Goal: Find specific page/section: Find specific page/section

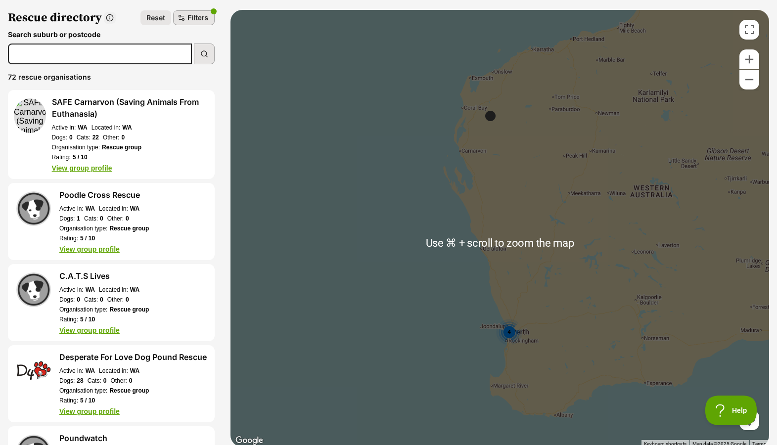
scroll to position [64, 0]
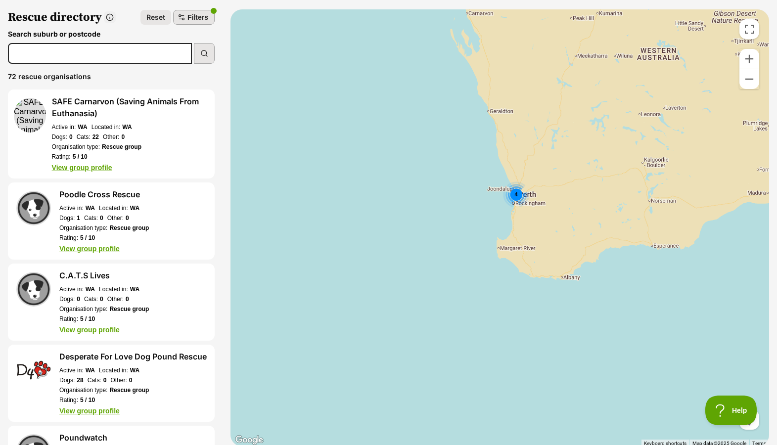
drag, startPoint x: 464, startPoint y: 325, endPoint x: 511, endPoint y: 184, distance: 148.3
click at [511, 184] on div "4" at bounding box center [500, 227] width 539 height 437
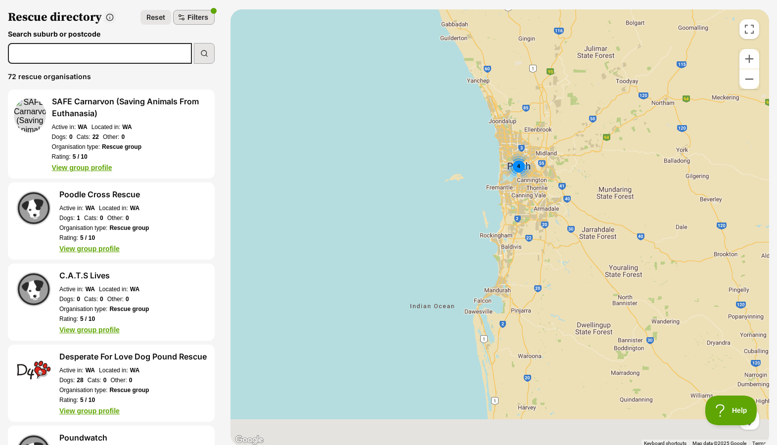
drag, startPoint x: 577, startPoint y: 235, endPoint x: 536, endPoint y: 203, distance: 51.8
click at [555, 218] on div "4" at bounding box center [500, 227] width 539 height 437
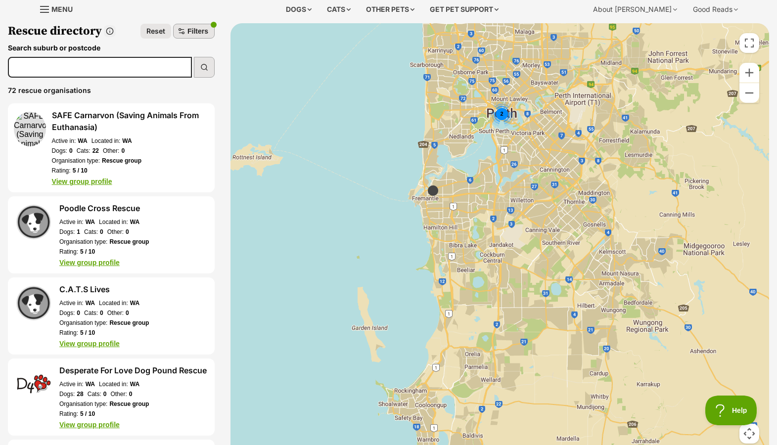
scroll to position [47, 0]
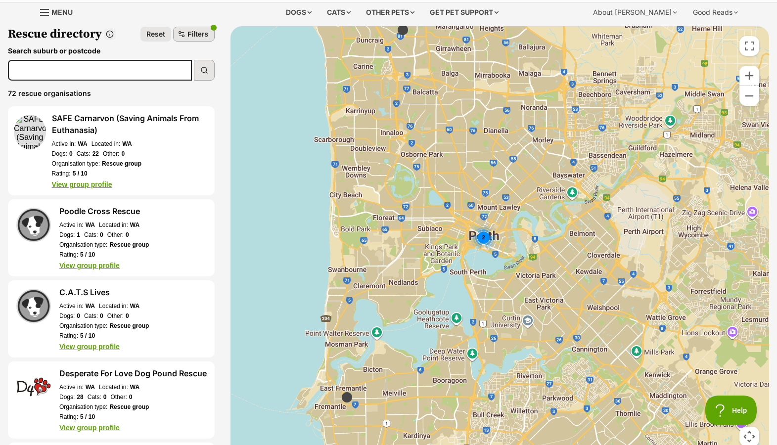
drag, startPoint x: 528, startPoint y: 149, endPoint x: 508, endPoint y: 302, distance: 153.8
click at [508, 302] on div "2" at bounding box center [500, 244] width 539 height 437
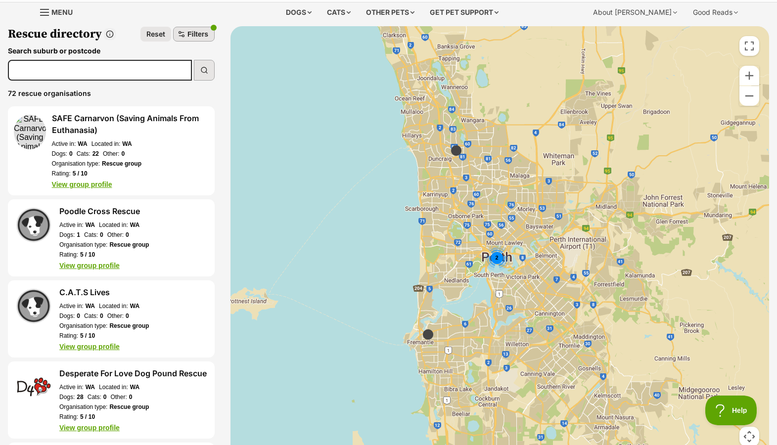
click at [456, 150] on img at bounding box center [456, 150] width 12 height 12
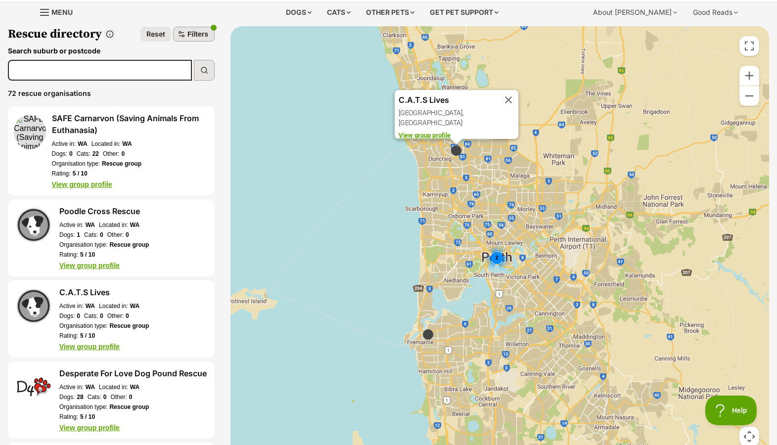
click at [511, 93] on button "Close" at bounding box center [509, 100] width 20 height 20
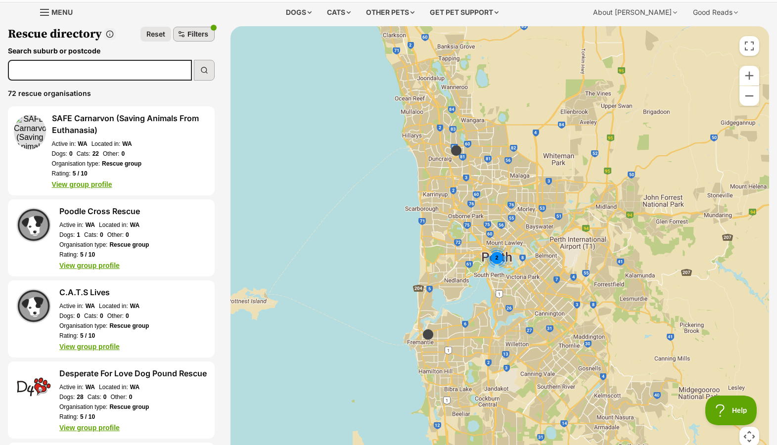
click at [429, 339] on img at bounding box center [428, 334] width 12 height 12
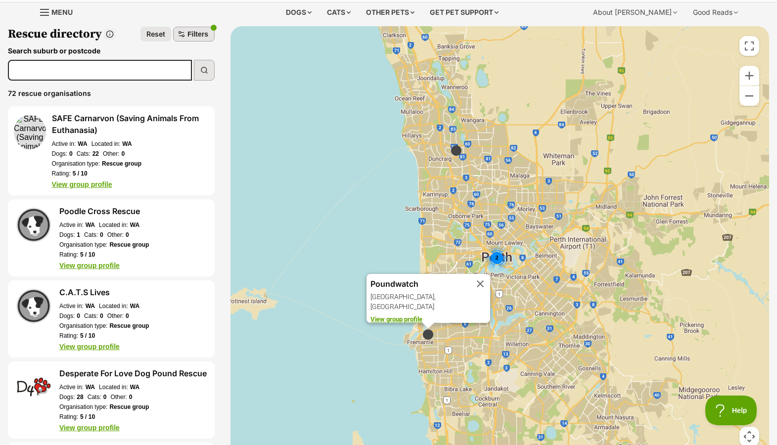
click at [480, 278] on button "Close" at bounding box center [480, 284] width 20 height 20
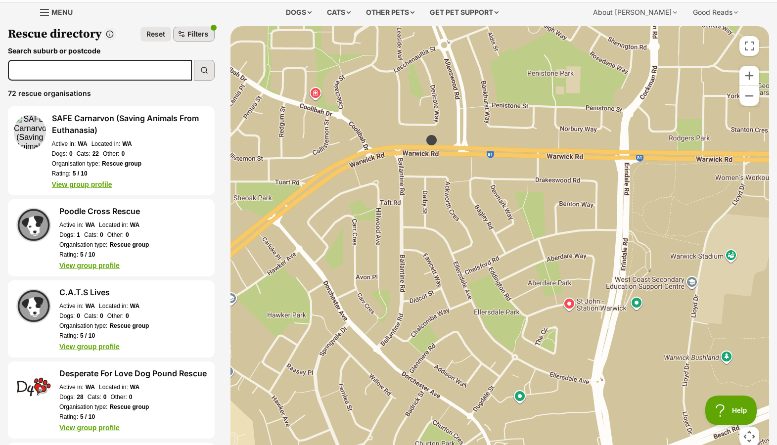
click at [432, 144] on img at bounding box center [431, 140] width 12 height 12
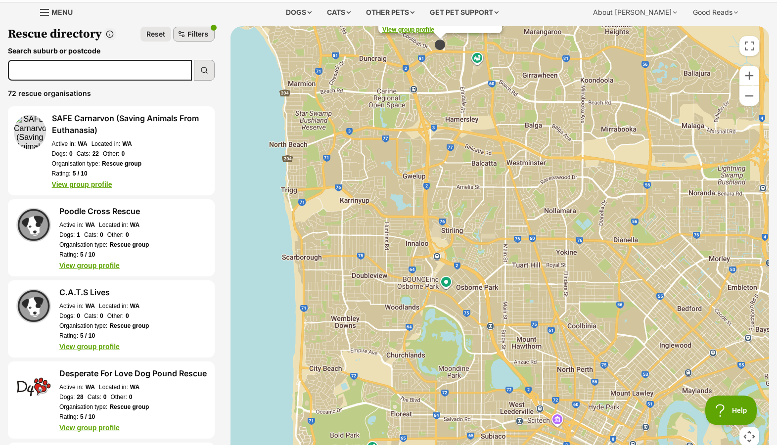
drag, startPoint x: 512, startPoint y: 345, endPoint x: 514, endPoint y: 204, distance: 140.5
click at [514, 204] on div "C.A.T.S Lives [GEOGRAPHIC_DATA], [GEOGRAPHIC_DATA] View group profile" at bounding box center [500, 244] width 539 height 437
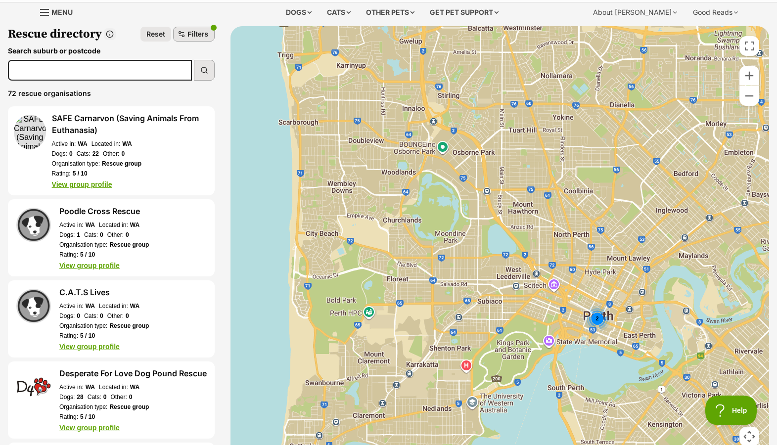
drag, startPoint x: 516, startPoint y: 330, endPoint x: 500, endPoint y: 171, distance: 160.6
click at [500, 171] on div "2 C.A.T.S Lives [GEOGRAPHIC_DATA], [GEOGRAPHIC_DATA] View group profile" at bounding box center [500, 244] width 539 height 437
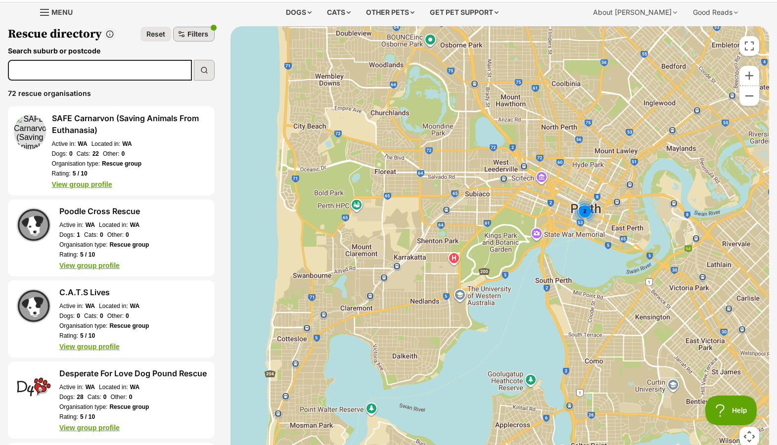
click at [583, 210] on div "2" at bounding box center [585, 211] width 26 height 26
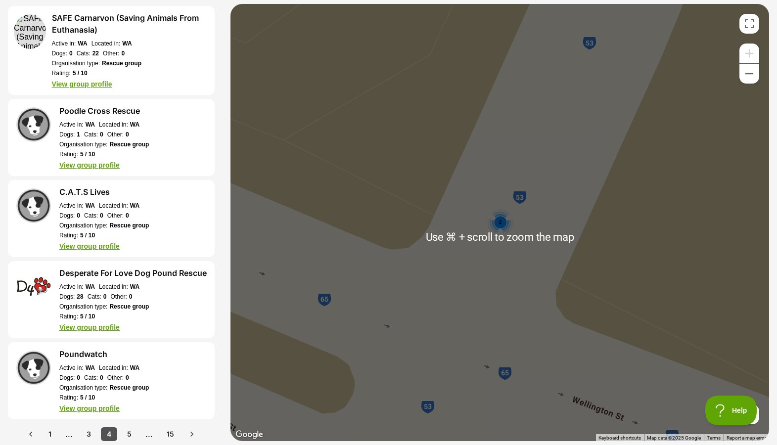
scroll to position [149, 0]
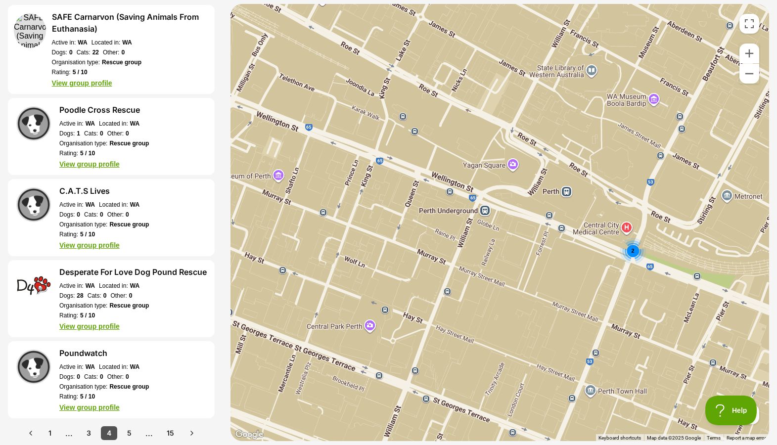
drag, startPoint x: 484, startPoint y: 260, endPoint x: 603, endPoint y: 272, distance: 120.3
click at [605, 274] on div "2 C.A.T.S Lives [GEOGRAPHIC_DATA], [GEOGRAPHIC_DATA] View group profile" at bounding box center [500, 222] width 539 height 437
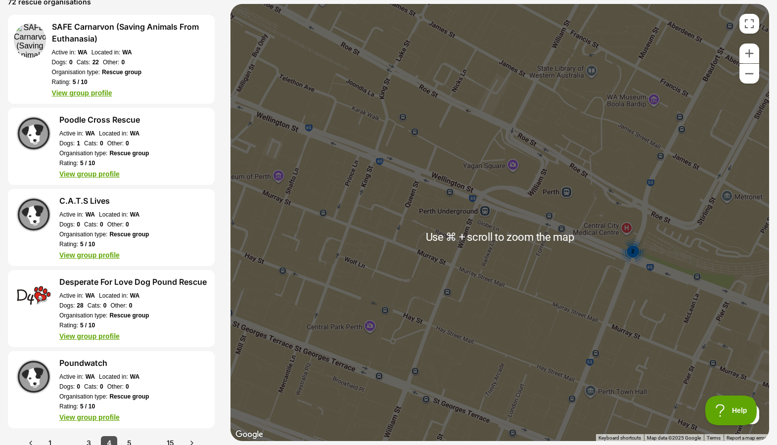
scroll to position [140, 0]
